Goal: Entertainment & Leisure: Consume media (video, audio)

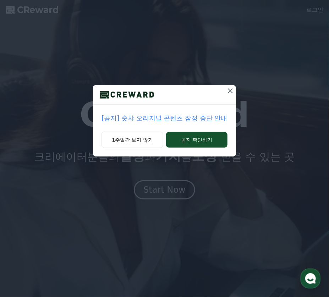
click at [173, 193] on div "[공지] 숏챠 오리지널 콘텐츠 잠정 중단 안내 1주일간 보지 않기 공지 확인하기" at bounding box center [164, 148] width 329 height 297
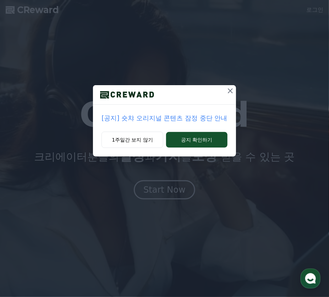
click at [232, 91] on icon at bounding box center [230, 91] width 9 height 9
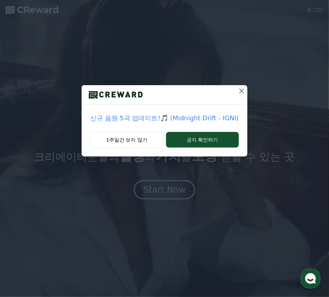
click at [179, 192] on div "신규 음원 5곡 업데이트!🎵 (Midnight Drift - IGNI) 1주일간 보지 않기 공지 확인하기" at bounding box center [164, 148] width 329 height 297
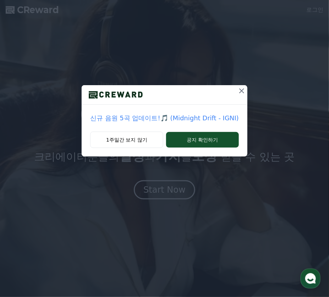
click at [240, 89] on icon at bounding box center [242, 91] width 9 height 9
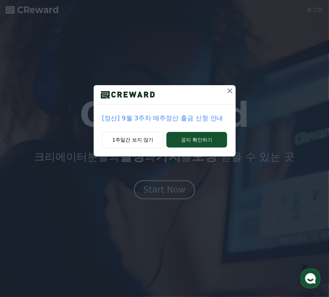
click at [230, 92] on icon at bounding box center [230, 91] width 9 height 9
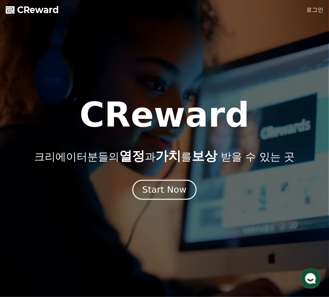
click at [165, 187] on div "Start Now" at bounding box center [164, 190] width 44 height 12
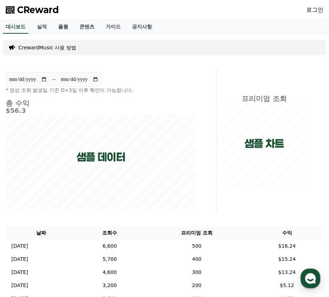
click at [67, 31] on link "음원" at bounding box center [63, 26] width 21 height 13
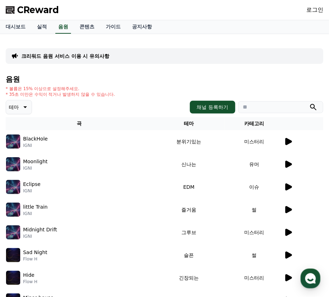
click at [18, 108] on p "테마" at bounding box center [14, 107] width 10 height 10
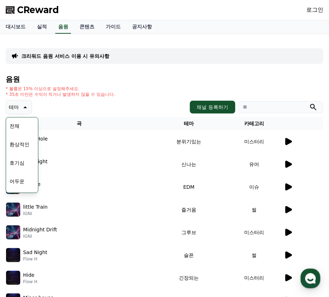
click at [24, 163] on button "호기심" at bounding box center [17, 163] width 21 height 16
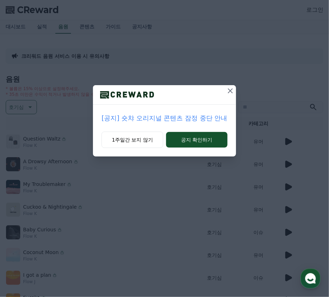
click at [228, 90] on icon at bounding box center [230, 91] width 9 height 9
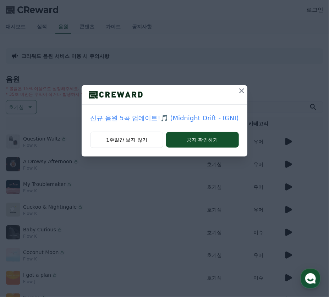
click at [242, 91] on icon at bounding box center [242, 91] width 9 height 9
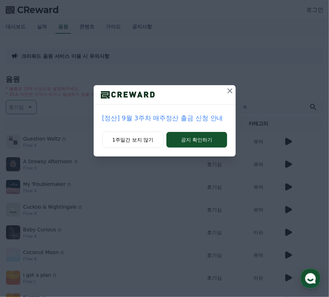
click at [232, 94] on icon at bounding box center [230, 91] width 9 height 9
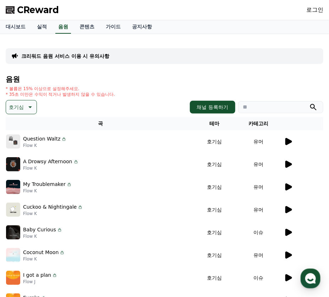
click at [50, 231] on p "Baby Curious" at bounding box center [39, 229] width 33 height 7
click at [287, 234] on icon at bounding box center [288, 232] width 7 height 7
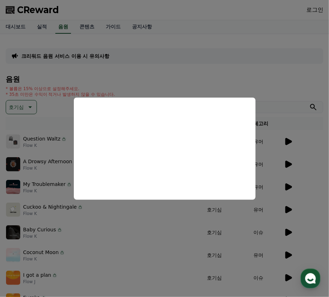
click at [109, 243] on button "close modal" at bounding box center [164, 148] width 329 height 297
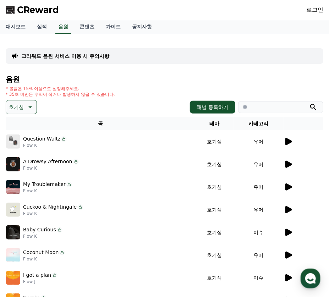
click at [285, 211] on icon at bounding box center [288, 210] width 9 height 9
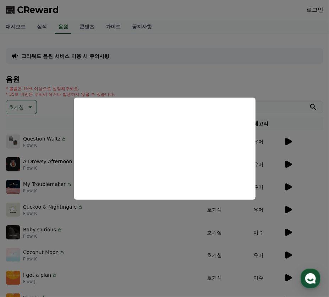
click at [256, 212] on button "close modal" at bounding box center [164, 148] width 329 height 297
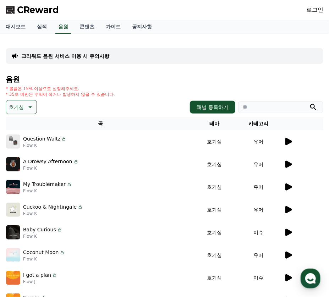
click at [302, 207] on div at bounding box center [303, 210] width 39 height 9
click at [287, 208] on icon at bounding box center [288, 209] width 7 height 7
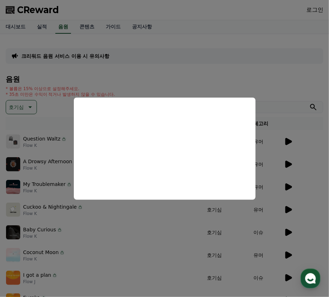
click at [268, 213] on button "close modal" at bounding box center [164, 148] width 329 height 297
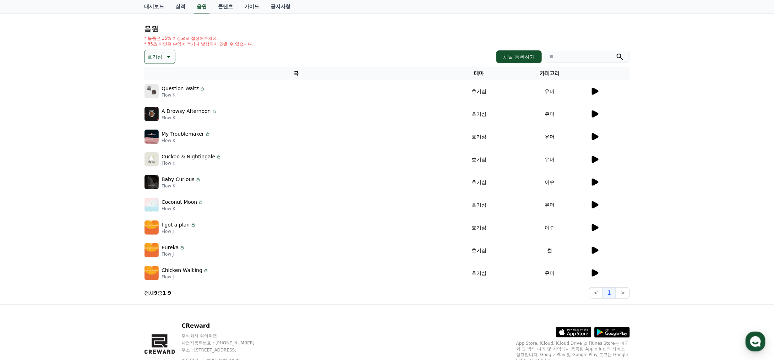
scroll to position [71, 0]
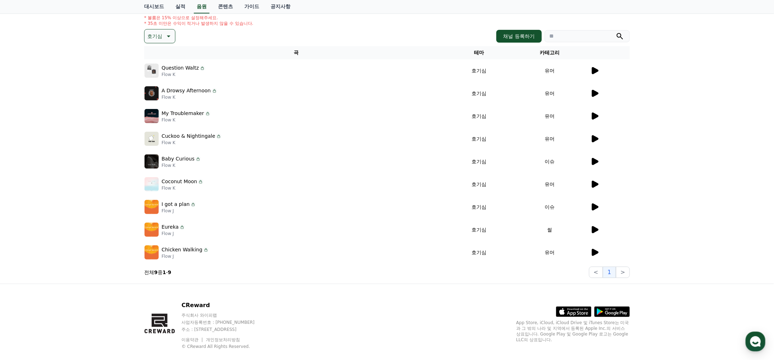
click at [193, 140] on p "Flow K" at bounding box center [192, 143] width 60 height 6
click at [165, 137] on p "Cuckoo & Nightingale" at bounding box center [189, 135] width 54 height 7
click at [156, 139] on img at bounding box center [151, 139] width 14 height 14
click at [329, 139] on icon at bounding box center [595, 138] width 7 height 7
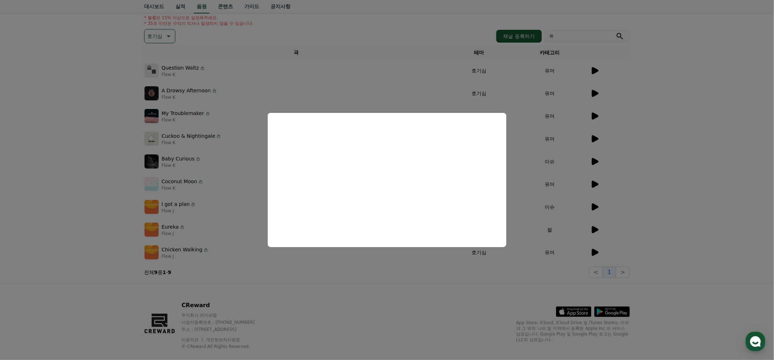
click at [329, 250] on button "close modal" at bounding box center [387, 180] width 774 height 360
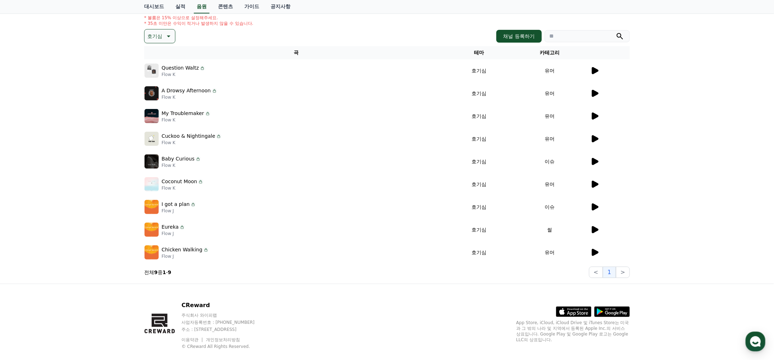
click at [168, 184] on p "Coconut Moon" at bounding box center [180, 181] width 36 height 7
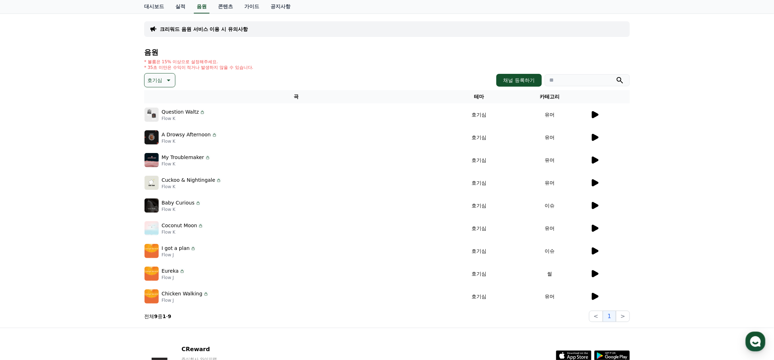
scroll to position [0, 0]
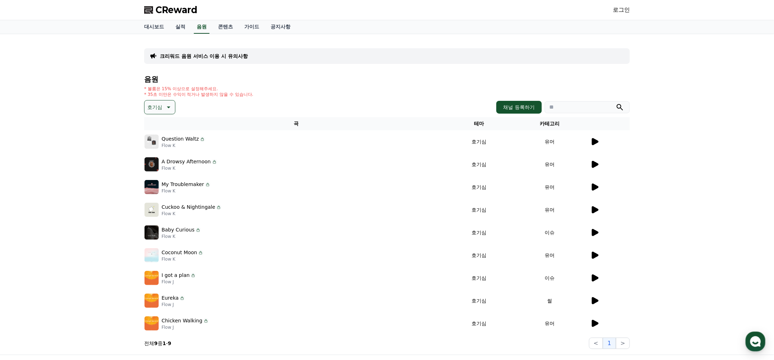
click at [329, 11] on link "로그인" at bounding box center [621, 10] width 17 height 9
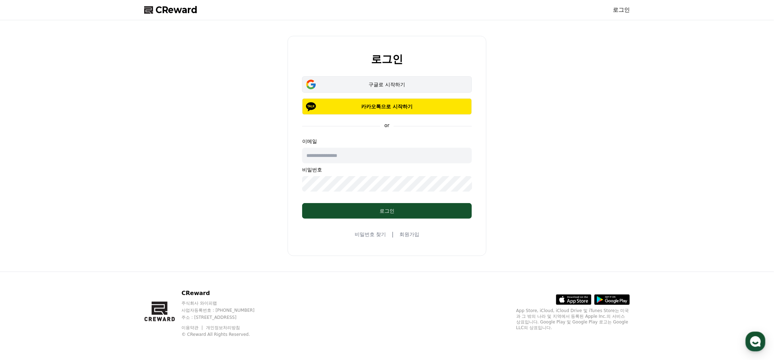
click at [329, 86] on div "구글로 시작하기" at bounding box center [386, 84] width 149 height 7
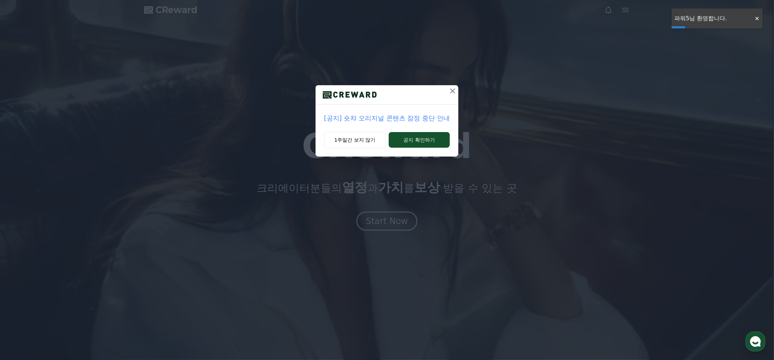
click at [453, 93] on icon at bounding box center [452, 91] width 9 height 9
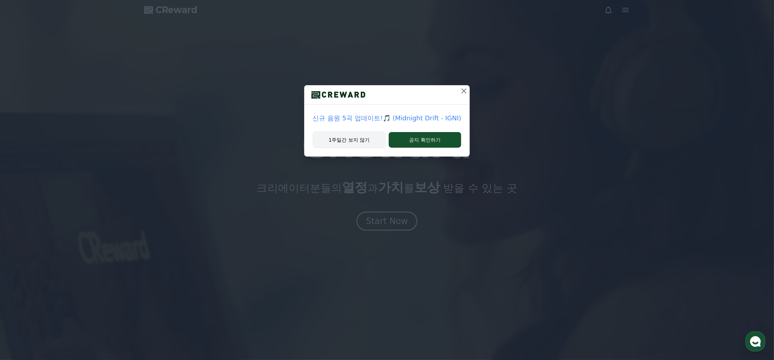
click at [356, 137] on button "1주일간 보지 않기" at bounding box center [349, 140] width 73 height 16
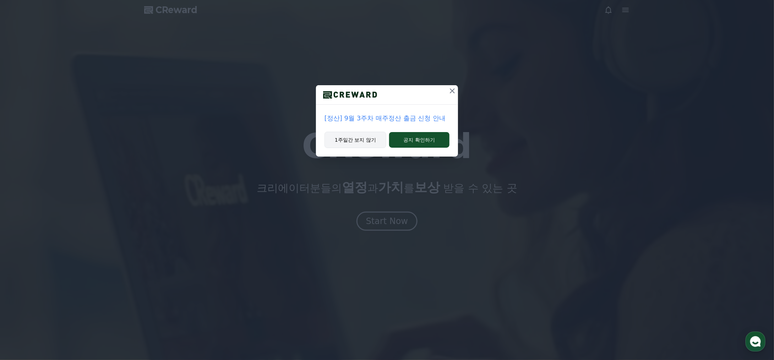
click at [356, 141] on button "1주일간 보지 않기" at bounding box center [356, 140] width 62 height 16
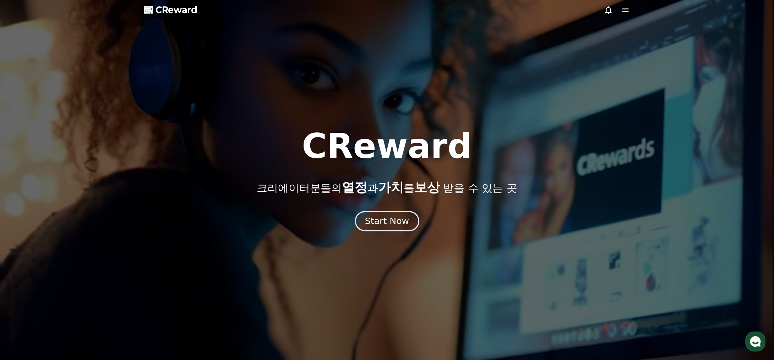
click at [383, 216] on div "Start Now" at bounding box center [387, 221] width 44 height 12
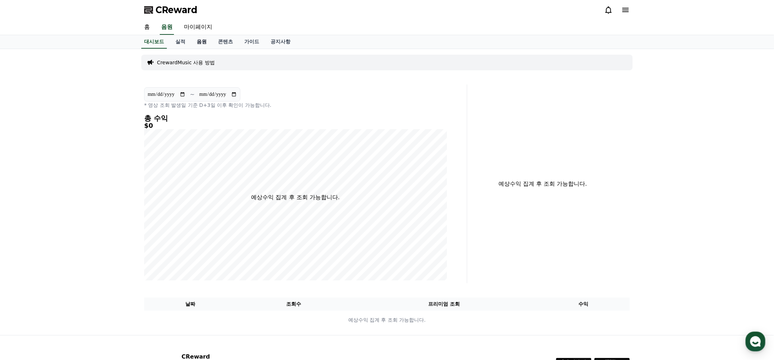
click at [199, 38] on link "음원" at bounding box center [201, 41] width 21 height 13
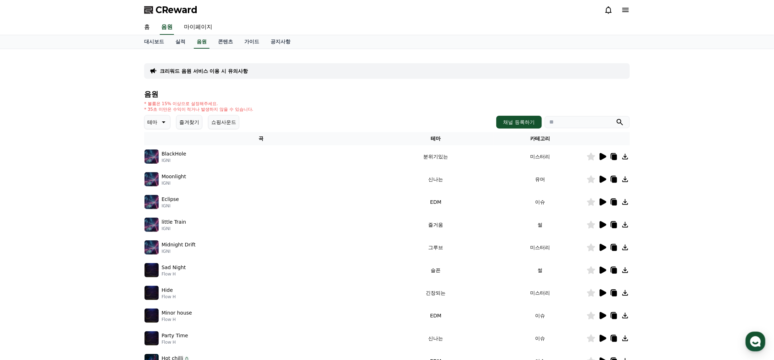
click at [165, 121] on icon at bounding box center [163, 122] width 9 height 9
click at [168, 182] on div "전체 환상적인 호기심 어두운 밝은 통통튀는 신나는 반전 웅장한 드라마틱 즐거움 분위기있는 EDM 그루브 슬픈 잔잔한 귀여운 감동적인 긴장되는 …" at bounding box center [160, 316] width 31 height 366
click at [160, 177] on button "호기심" at bounding box center [155, 178] width 21 height 16
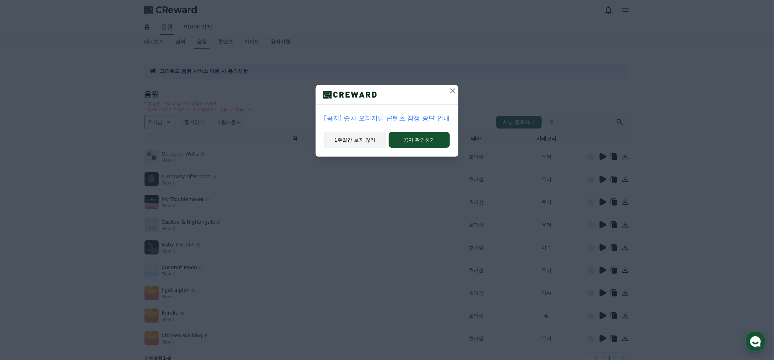
click at [365, 137] on button "1주일간 보지 않기" at bounding box center [355, 140] width 62 height 16
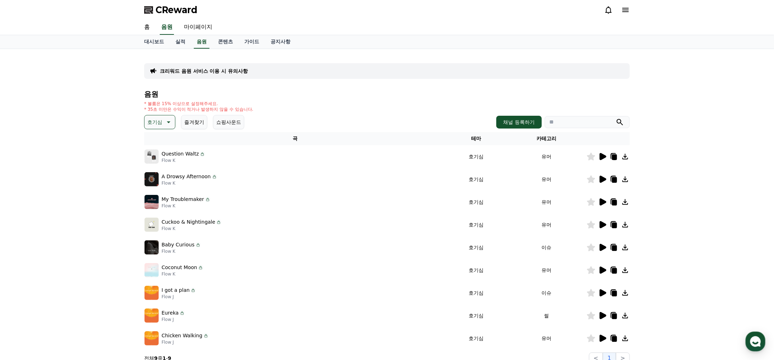
click at [614, 227] on icon at bounding box center [614, 226] width 5 height 6
click at [614, 224] on icon at bounding box center [614, 226] width 5 height 6
click at [615, 202] on icon at bounding box center [614, 203] width 5 height 6
click at [757, 20] on div at bounding box center [756, 18] width 11 height 7
click at [628, 11] on icon at bounding box center [625, 10] width 9 height 9
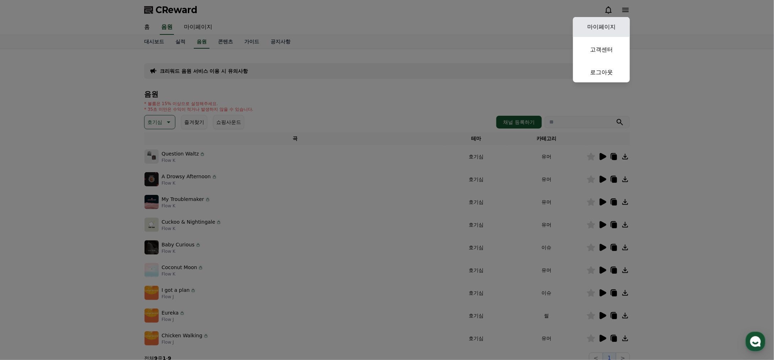
click at [615, 27] on link "마이페이지" at bounding box center [601, 27] width 57 height 20
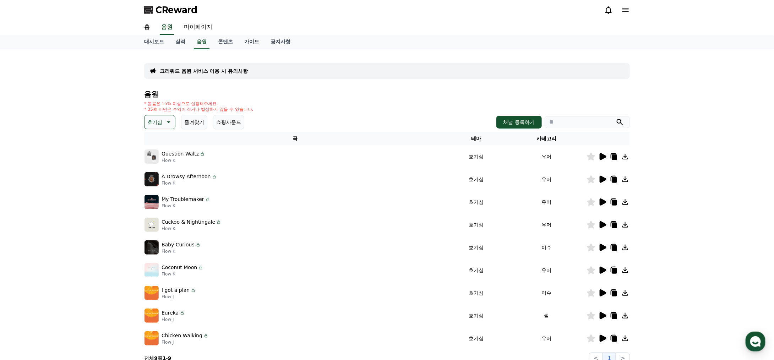
select select "**********"
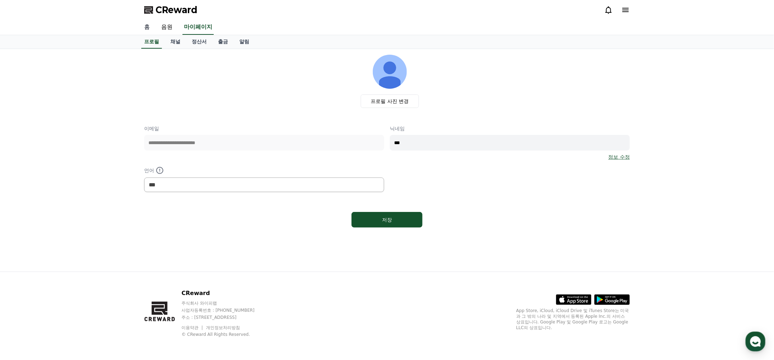
click at [146, 30] on link "홈" at bounding box center [146, 27] width 17 height 15
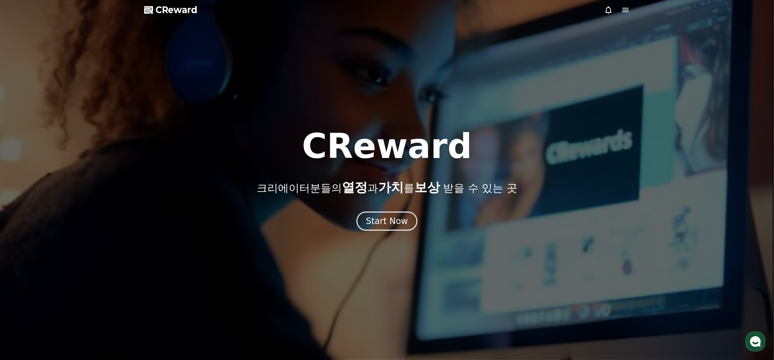
click at [628, 8] on icon at bounding box center [625, 10] width 6 height 4
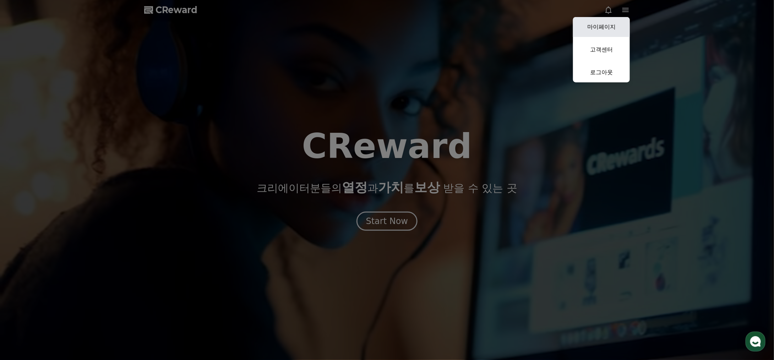
click at [607, 24] on link "마이페이지" at bounding box center [601, 27] width 57 height 20
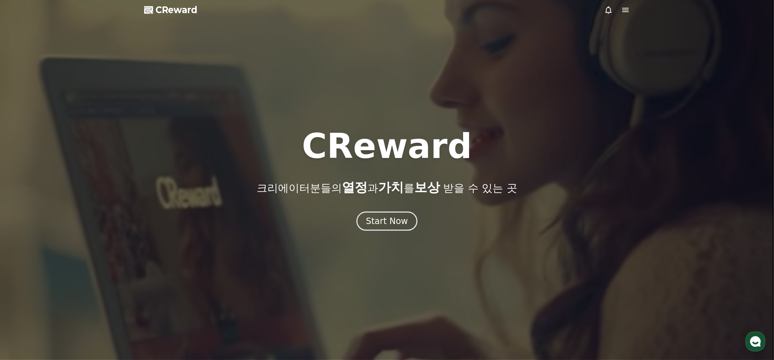
select select "**********"
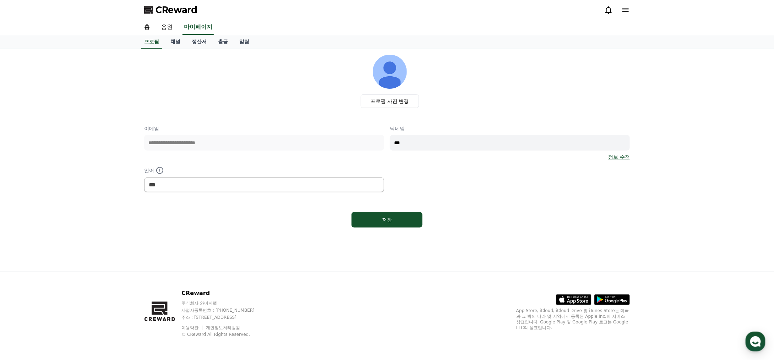
click at [625, 12] on icon at bounding box center [625, 10] width 9 height 9
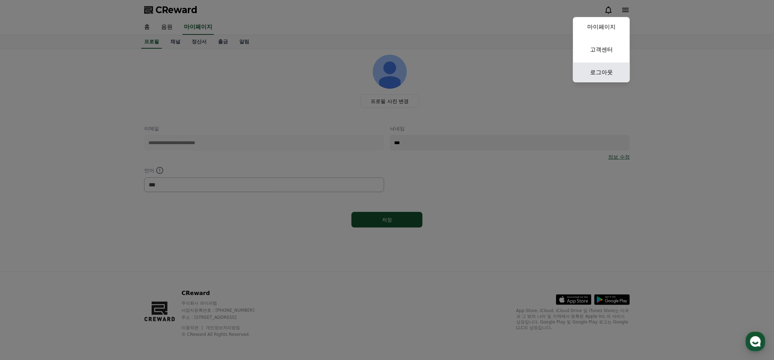
click at [599, 71] on link "로그아웃" at bounding box center [601, 72] width 57 height 20
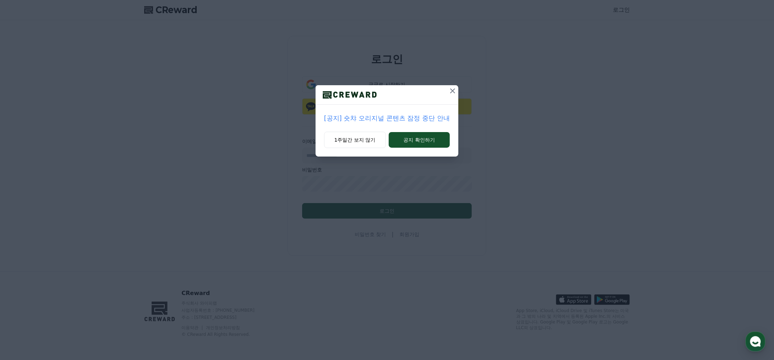
click at [453, 88] on icon at bounding box center [452, 91] width 9 height 9
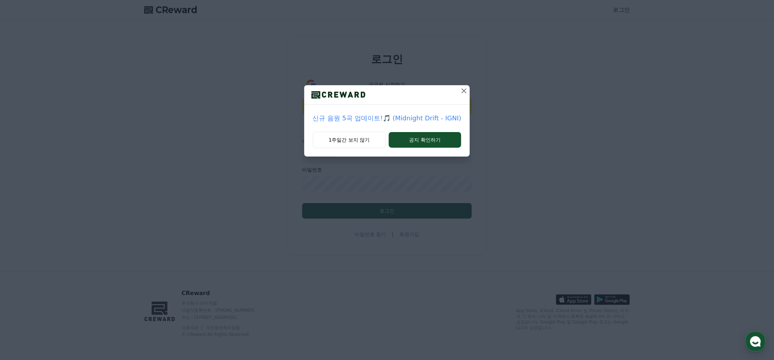
click at [467, 93] on button at bounding box center [463, 90] width 11 height 11
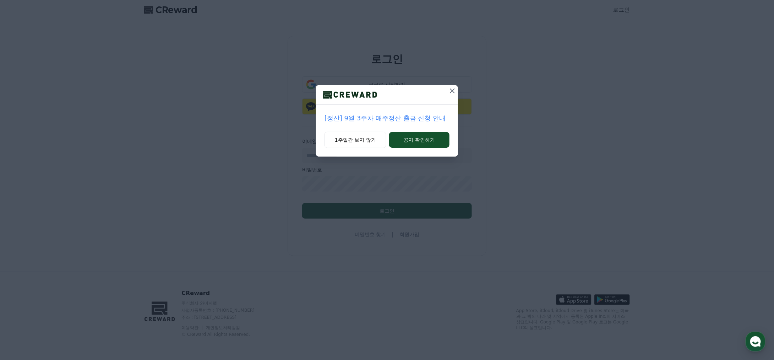
click at [453, 92] on icon at bounding box center [452, 90] width 5 height 5
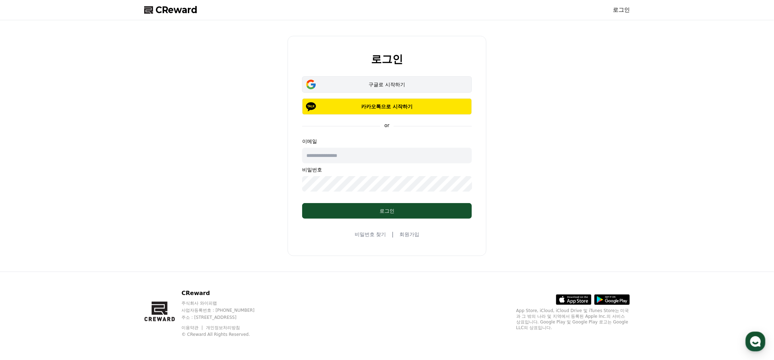
click at [368, 80] on button "구글로 시작하기" at bounding box center [387, 84] width 170 height 16
click at [365, 82] on div "구글로 시작하기" at bounding box center [386, 84] width 149 height 7
